Goal: Transaction & Acquisition: Purchase product/service

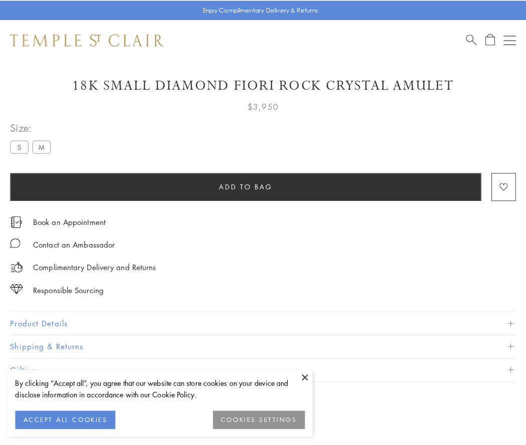
scroll to position [35, 0]
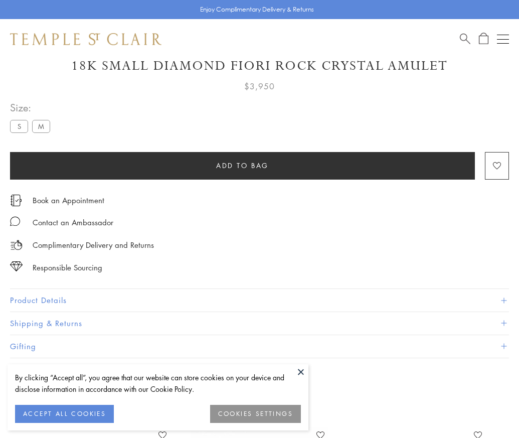
click at [242, 165] on span "Add to bag" at bounding box center [242, 165] width 53 height 11
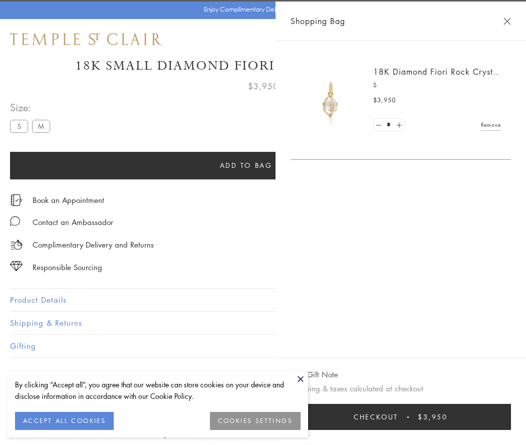
click at [419, 417] on button "Checkout $3,950" at bounding box center [401, 417] width 221 height 26
